Goal: Information Seeking & Learning: Learn about a topic

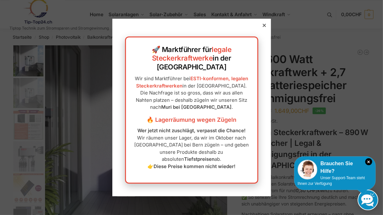
click at [262, 28] on div at bounding box center [264, 26] width 6 height 6
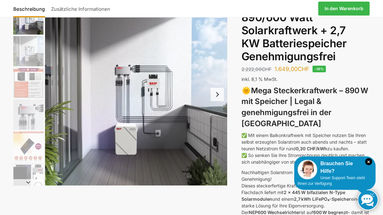
scroll to position [67, 0]
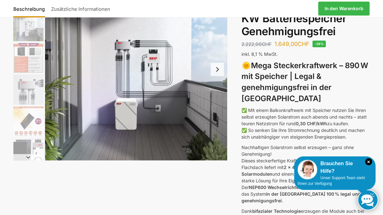
click at [216, 69] on button "Next slide" at bounding box center [216, 69] width 13 height 13
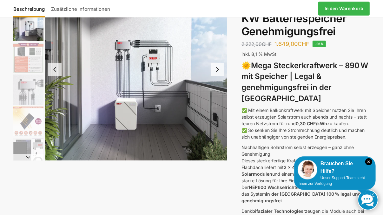
click at [216, 69] on button "Next slide" at bounding box center [216, 69] width 13 height 13
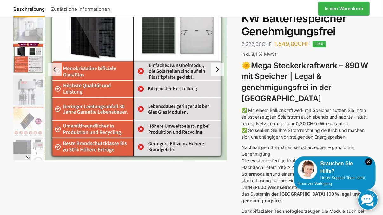
click at [216, 69] on button "Next slide" at bounding box center [216, 69] width 13 height 13
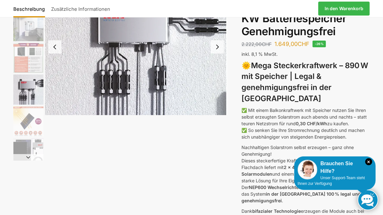
click at [216, 69] on img "4 / 12" at bounding box center [136, 46] width 182 height 137
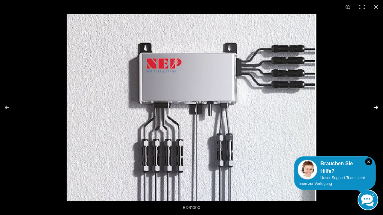
click at [375, 107] on button "Next (arrow right)" at bounding box center [371, 108] width 22 height 32
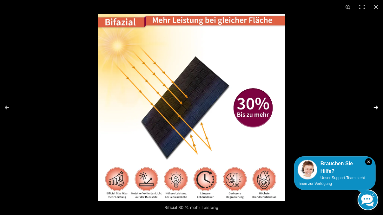
click at [375, 107] on button "Next (arrow right)" at bounding box center [371, 108] width 22 height 32
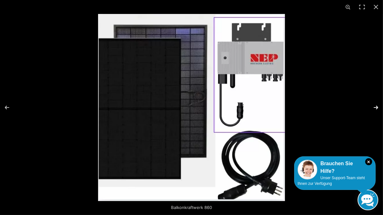
click at [375, 107] on button "Next (arrow right)" at bounding box center [371, 108] width 22 height 32
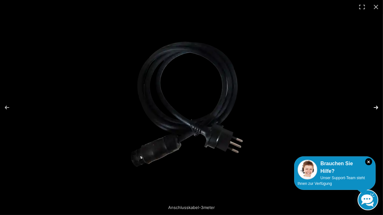
click at [375, 107] on button "Next (arrow right)" at bounding box center [371, 108] width 22 height 32
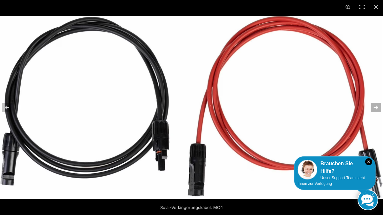
click at [375, 107] on button "Next (arrow right)" at bounding box center [371, 108] width 22 height 32
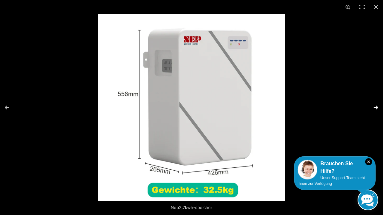
click at [375, 107] on button "Next (arrow right)" at bounding box center [371, 108] width 22 height 32
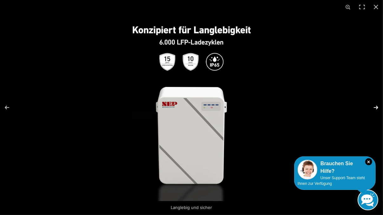
click at [375, 107] on button "Next (arrow right)" at bounding box center [371, 108] width 22 height 32
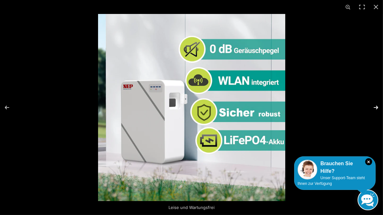
click at [375, 107] on button "Next (arrow right)" at bounding box center [371, 108] width 22 height 32
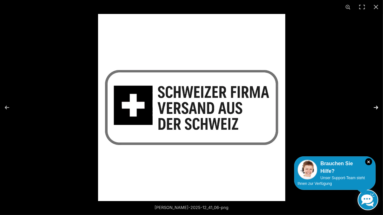
click at [375, 107] on button "Next (arrow right)" at bounding box center [371, 108] width 22 height 32
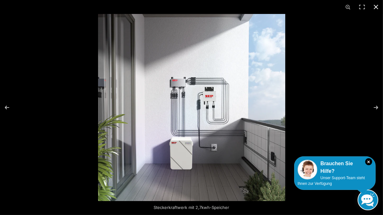
click at [377, 4] on button "Close (Esc)" at bounding box center [376, 7] width 14 height 14
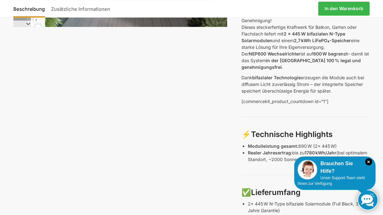
scroll to position [134, 0]
